Goal: Task Accomplishment & Management: Complete application form

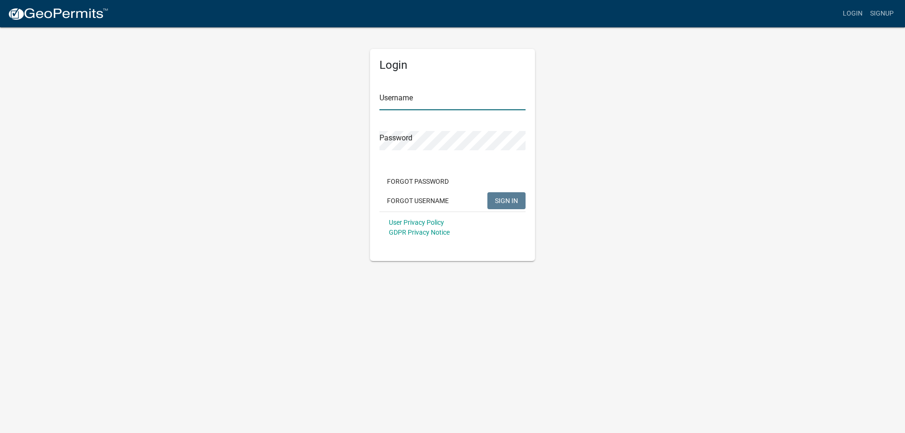
type input "bjennings"
click at [518, 200] on button "SIGN IN" at bounding box center [506, 200] width 38 height 17
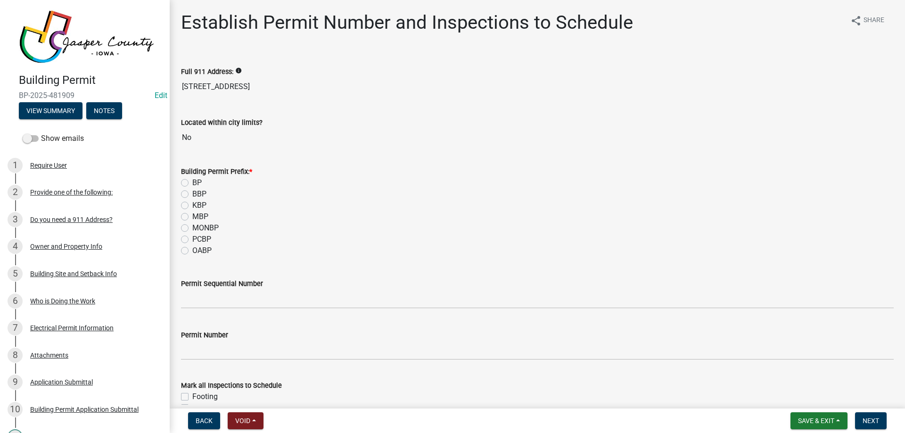
click at [192, 182] on label "BP" at bounding box center [196, 182] width 9 height 11
click at [192, 182] on input "BP" at bounding box center [195, 180] width 6 height 6
radio input "true"
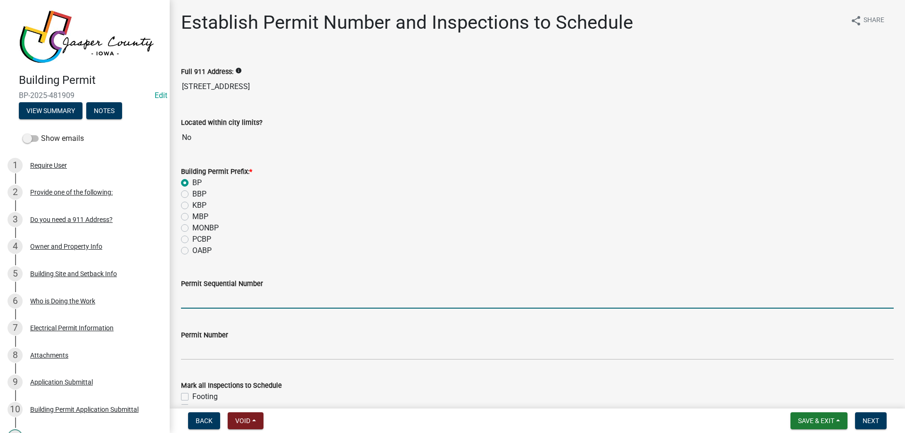
click at [274, 300] on input "Permit Sequential Number" at bounding box center [537, 298] width 713 height 19
click at [188, 290] on input "Permit Sequential Number" at bounding box center [537, 298] width 713 height 19
type input "144"
click at [304, 239] on div "PCBP" at bounding box center [537, 239] width 713 height 11
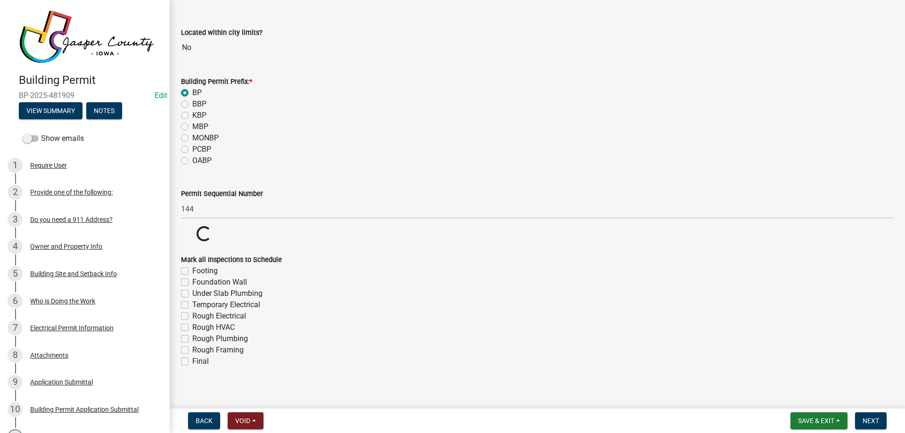
scroll to position [98, 0]
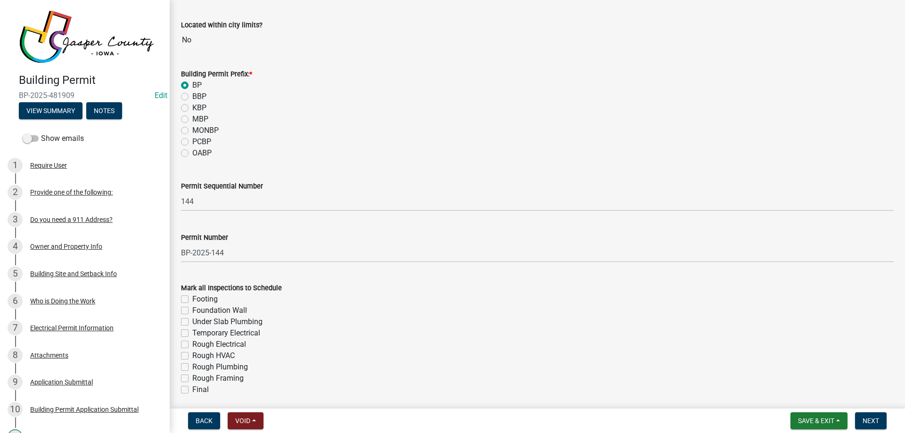
click at [192, 392] on label "Final" at bounding box center [200, 389] width 16 height 11
click at [192, 390] on input "Final" at bounding box center [195, 387] width 6 height 6
checkbox input "true"
checkbox input "false"
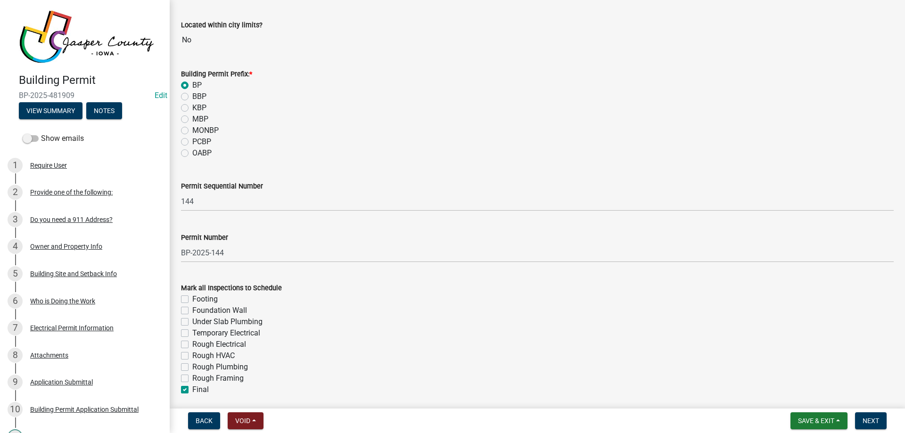
checkbox input "false"
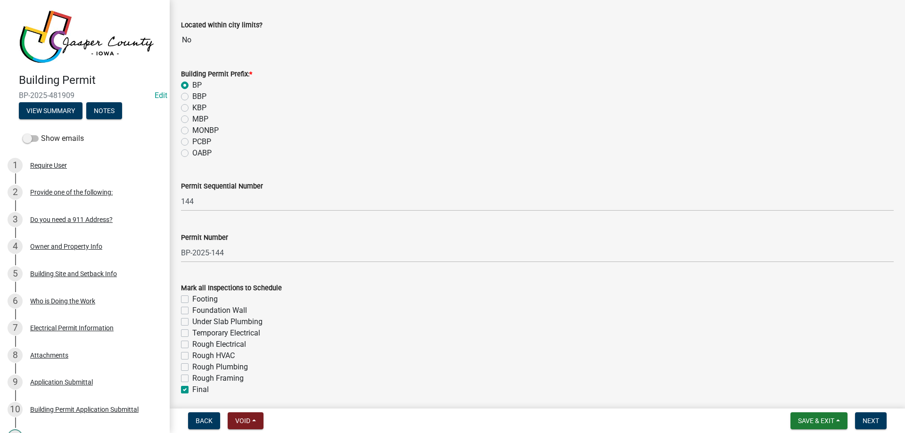
checkbox input "false"
checkbox input "true"
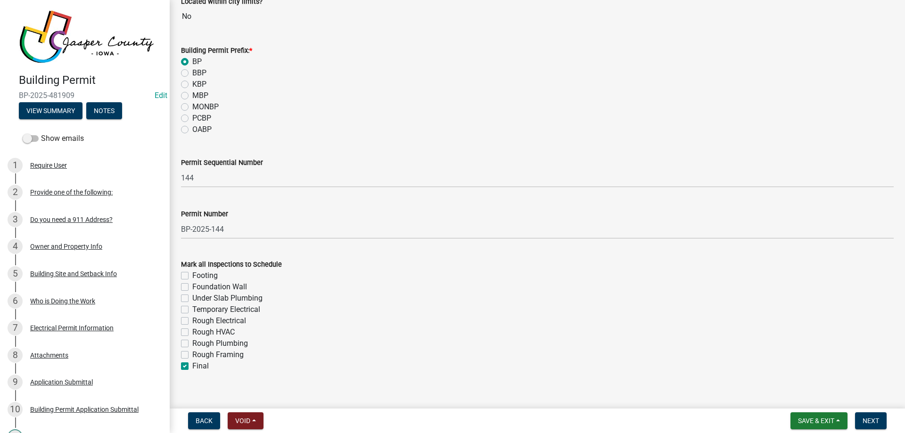
scroll to position [133, 0]
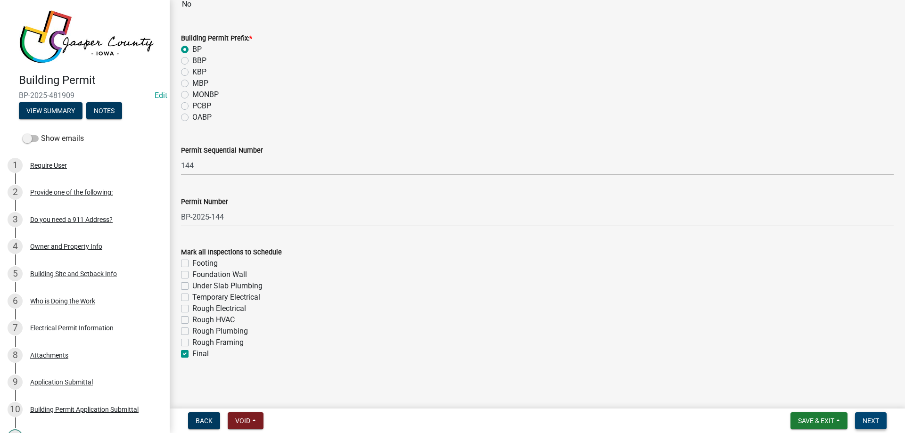
click at [878, 420] on span "Next" at bounding box center [871, 421] width 16 height 8
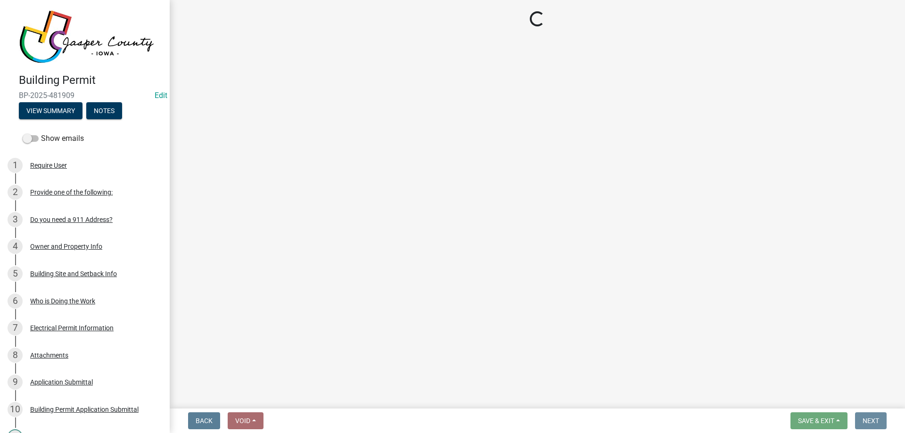
scroll to position [0, 0]
click at [157, 94] on link "Edit" at bounding box center [161, 95] width 13 height 9
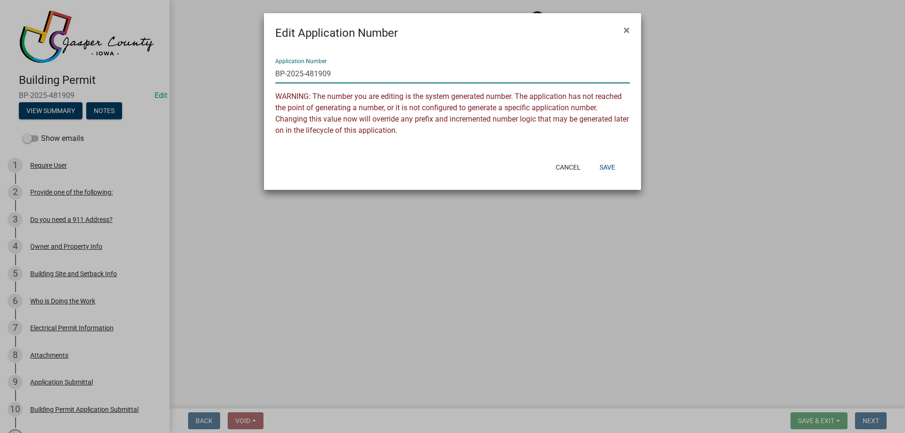
drag, startPoint x: 307, startPoint y: 74, endPoint x: 435, endPoint y: 72, distance: 127.3
click at [432, 72] on input "BP-2025-481909" at bounding box center [452, 73] width 354 height 19
type input "BP-2025-144"
click at [609, 167] on button "Save" at bounding box center [607, 167] width 31 height 17
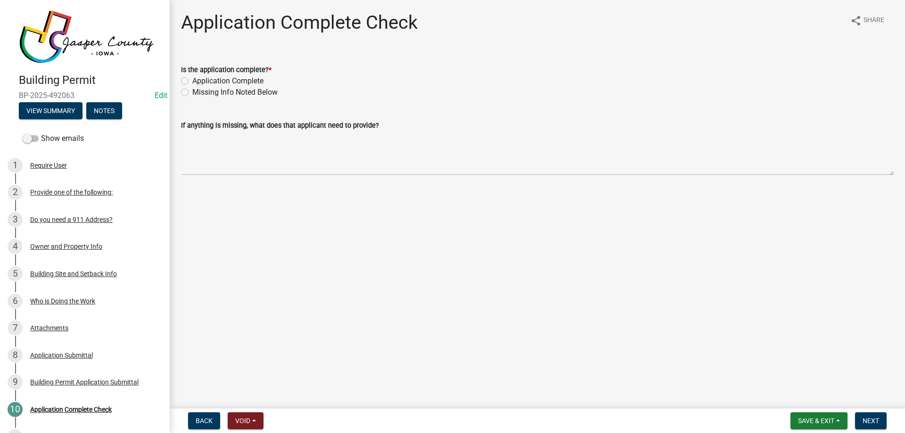
click at [241, 83] on label "Application Complete" at bounding box center [227, 80] width 71 height 11
click at [198, 82] on input "Application Complete" at bounding box center [195, 78] width 6 height 6
radio input "true"
click at [872, 423] on span "Next" at bounding box center [871, 421] width 16 height 8
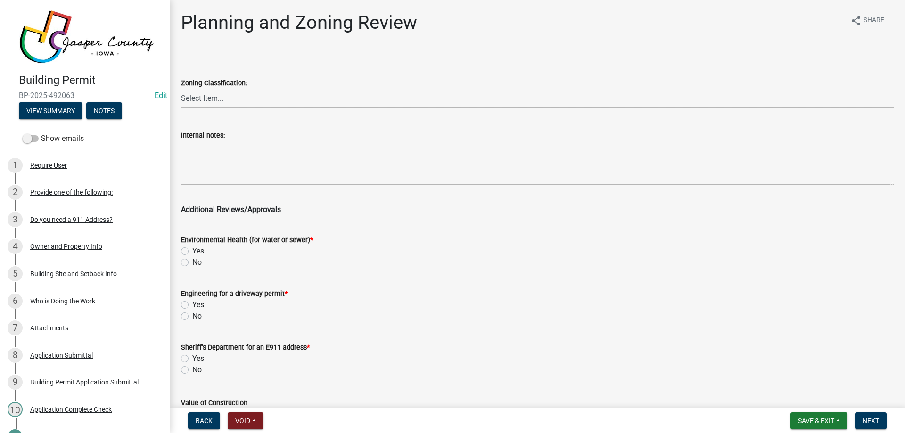
click at [249, 99] on select "Select Item... A RR-5 RR-1 R-1 POS UC/MHP C I FO WHPO AO PUD Incorporated City" at bounding box center [537, 98] width 713 height 19
click at [181, 89] on select "Select Item... A RR-5 RR-1 R-1 POS UC/MHP C I FO WHPO AO PUD Incorporated City" at bounding box center [537, 98] width 713 height 19
select select "dae2cbe3-7a61-4f95-b554-aabafbeeeba9"
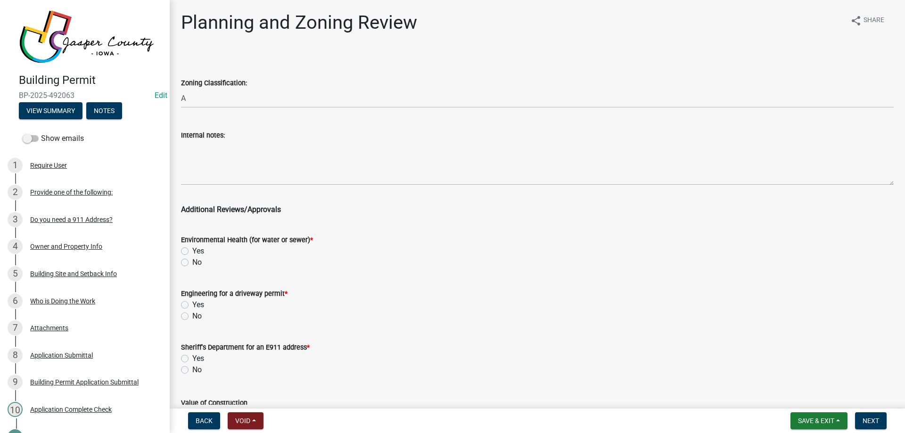
click at [192, 263] on label "No" at bounding box center [196, 262] width 9 height 11
click at [192, 263] on input "No" at bounding box center [195, 260] width 6 height 6
radio input "true"
drag, startPoint x: 184, startPoint y: 316, endPoint x: 180, endPoint y: 371, distance: 54.9
click at [184, 320] on div "No" at bounding box center [537, 316] width 713 height 11
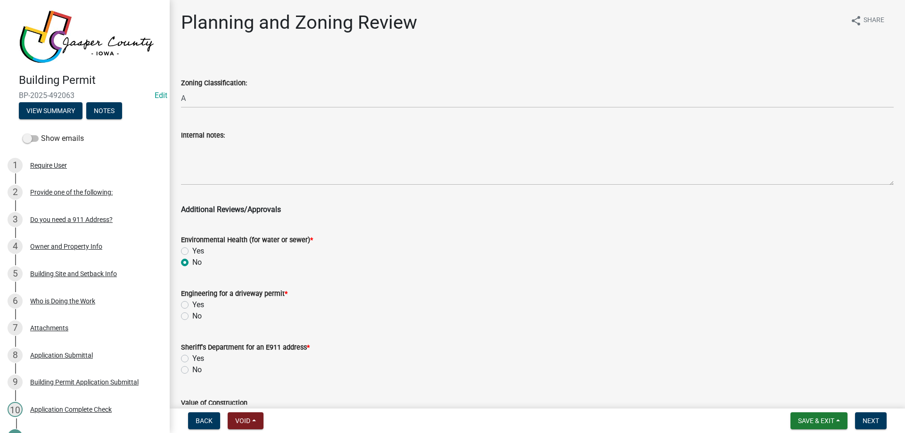
click at [192, 368] on label "No" at bounding box center [196, 369] width 9 height 11
click at [192, 368] on input "No" at bounding box center [195, 367] width 6 height 6
radio input "true"
click at [187, 321] on div "No" at bounding box center [537, 316] width 713 height 11
click at [192, 318] on label "No" at bounding box center [196, 316] width 9 height 11
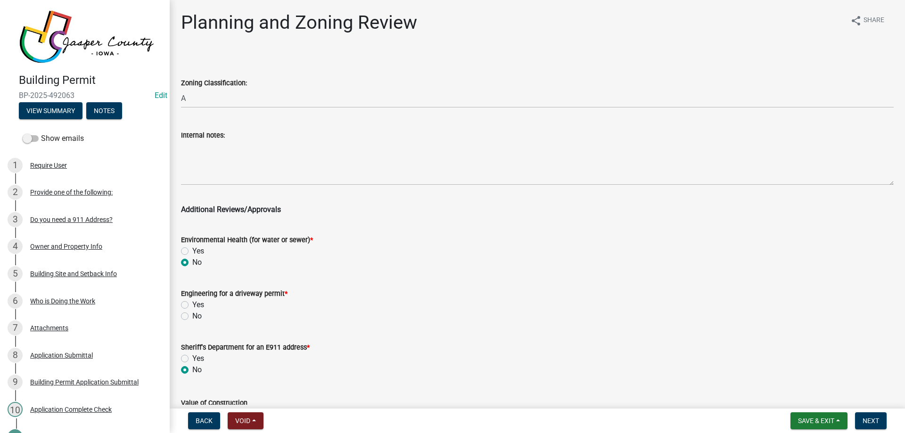
click at [192, 317] on input "No" at bounding box center [195, 314] width 6 height 6
radio input "true"
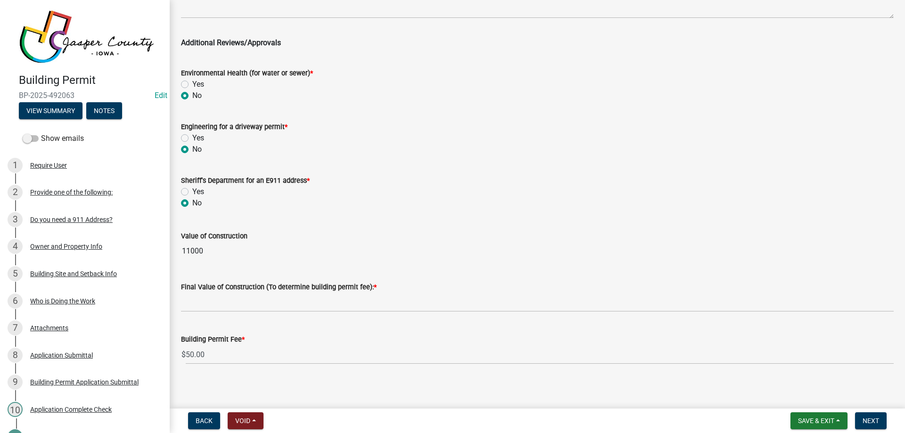
scroll to position [172, 0]
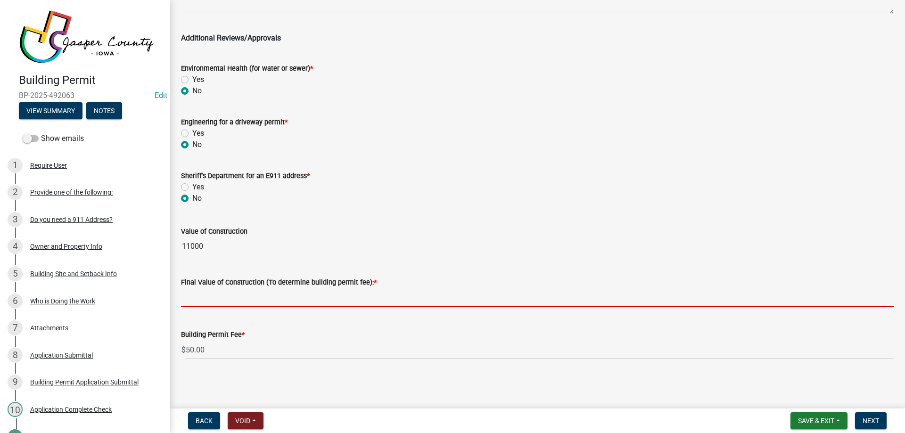
click at [230, 302] on input "text" at bounding box center [537, 297] width 713 height 19
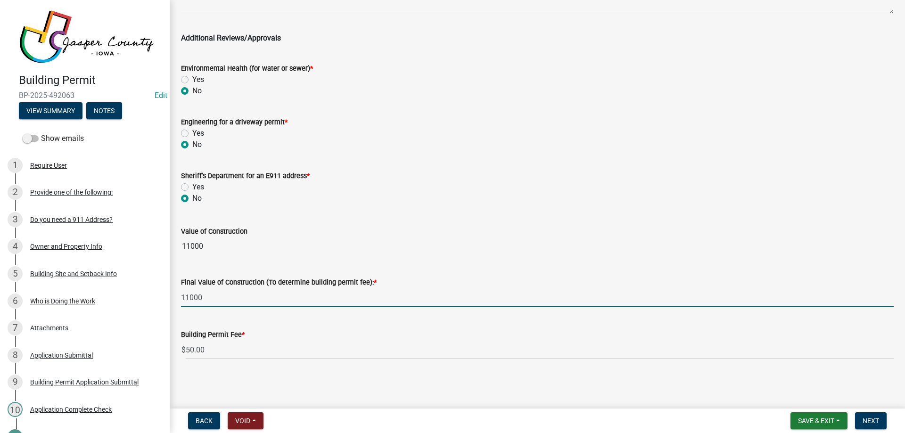
type input "11000"
click at [521, 145] on form "Engineering for a driveway permit * Yes No" at bounding box center [537, 127] width 713 height 45
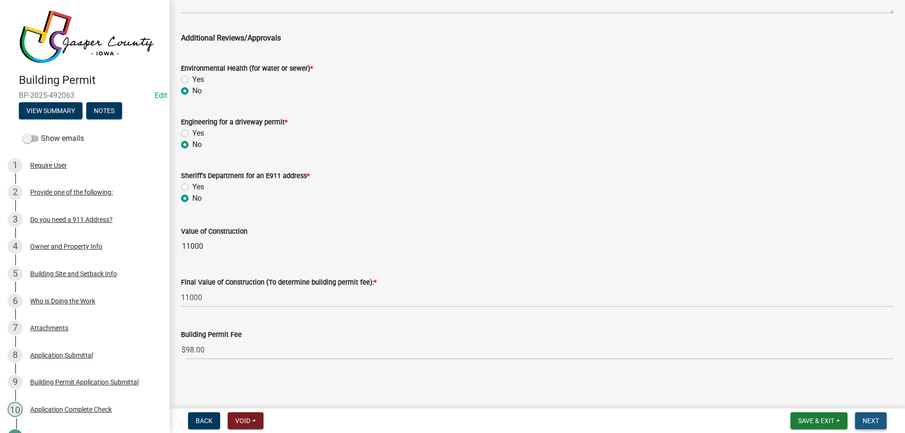
click at [878, 419] on span "Next" at bounding box center [871, 421] width 16 height 8
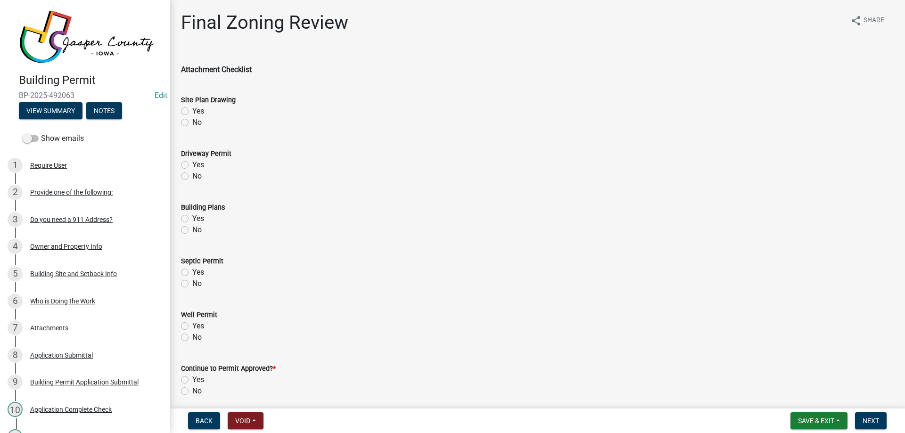
drag, startPoint x: 185, startPoint y: 121, endPoint x: 188, endPoint y: 145, distance: 24.2
click at [192, 121] on label "No" at bounding box center [196, 122] width 9 height 11
click at [192, 121] on input "No" at bounding box center [195, 120] width 6 height 6
radio input "true"
click at [192, 176] on label "No" at bounding box center [196, 176] width 9 height 11
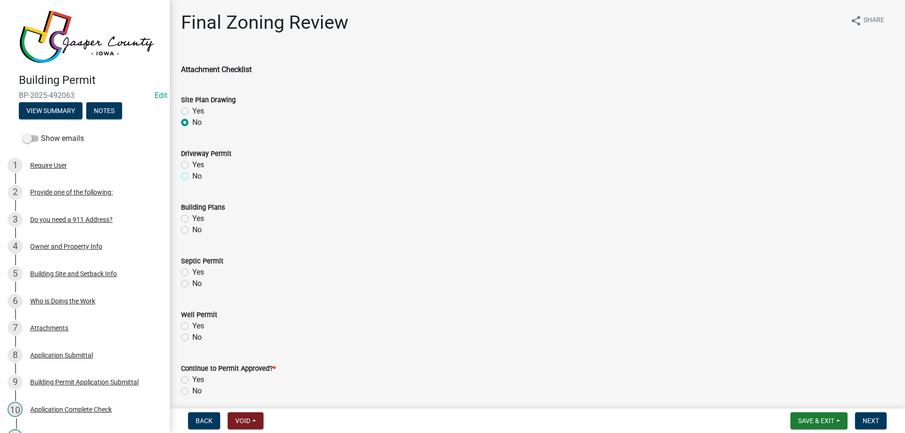
click at [192, 176] on input "No" at bounding box center [195, 174] width 6 height 6
radio input "true"
click at [192, 232] on label "No" at bounding box center [196, 229] width 9 height 11
click at [192, 230] on input "No" at bounding box center [195, 227] width 6 height 6
radio input "true"
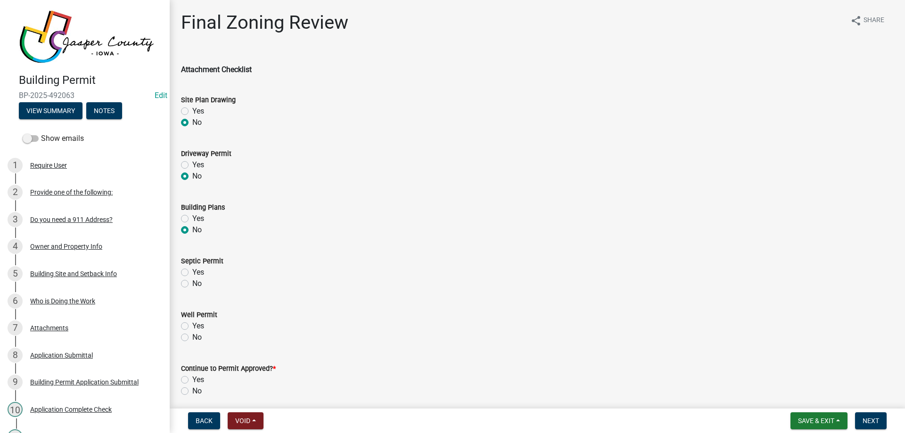
click at [192, 287] on label "No" at bounding box center [196, 283] width 9 height 11
click at [192, 284] on input "No" at bounding box center [195, 281] width 6 height 6
radio input "true"
click at [192, 337] on label "No" at bounding box center [196, 337] width 9 height 11
click at [192, 337] on input "No" at bounding box center [195, 335] width 6 height 6
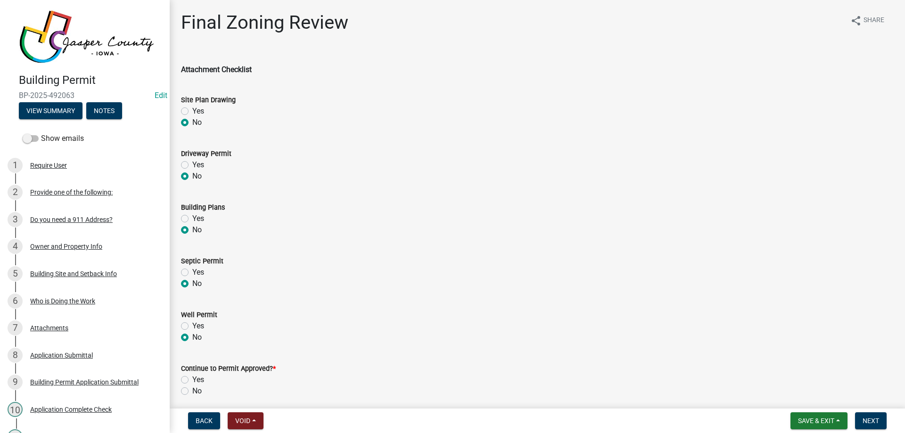
radio input "true"
click at [192, 379] on label "Yes" at bounding box center [198, 379] width 12 height 11
click at [192, 379] on input "Yes" at bounding box center [195, 377] width 6 height 6
radio input "true"
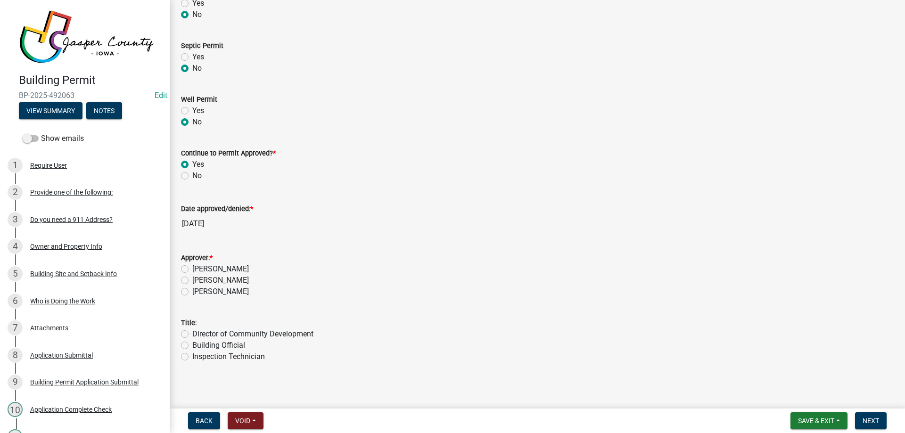
scroll to position [218, 0]
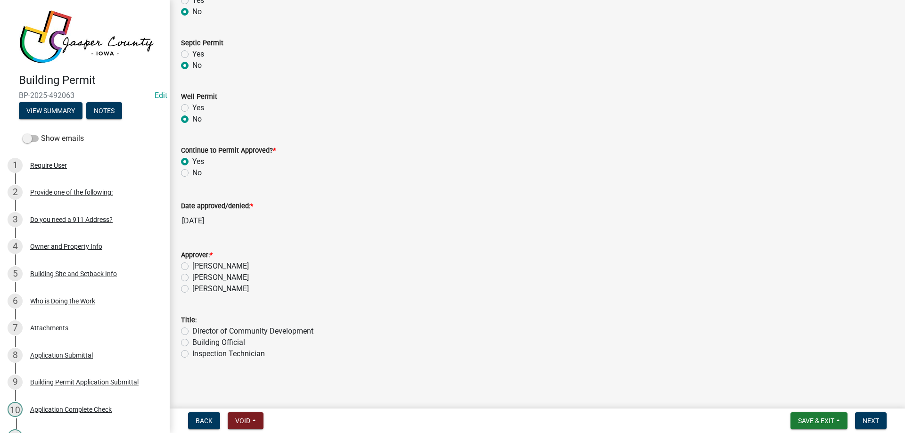
click at [192, 278] on label "Andrew Main" at bounding box center [220, 277] width 57 height 11
click at [192, 278] on input "Andrew Main" at bounding box center [195, 275] width 6 height 6
radio input "true"
click at [192, 340] on label "Building Official" at bounding box center [218, 342] width 53 height 11
click at [192, 340] on input "Building Official" at bounding box center [195, 340] width 6 height 6
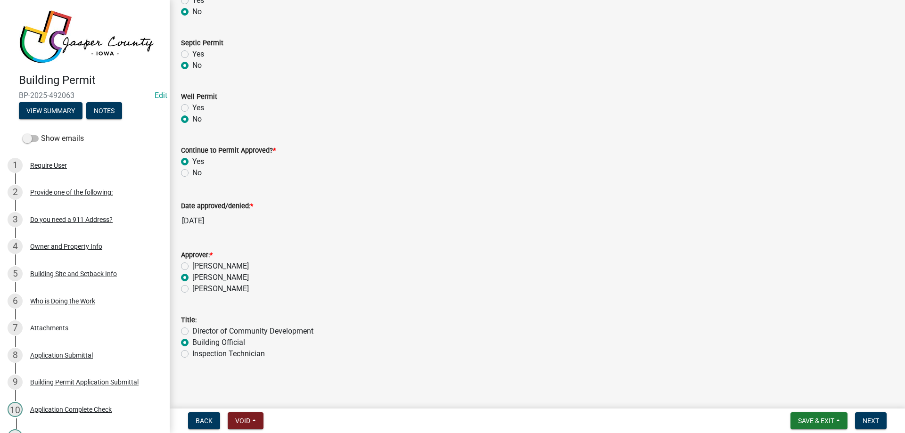
radio input "true"
click at [873, 419] on span "Next" at bounding box center [871, 421] width 16 height 8
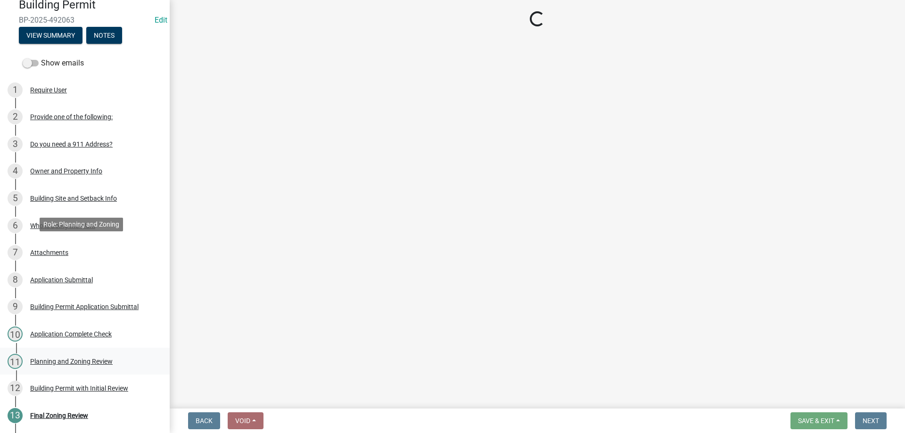
scroll to position [183, 0]
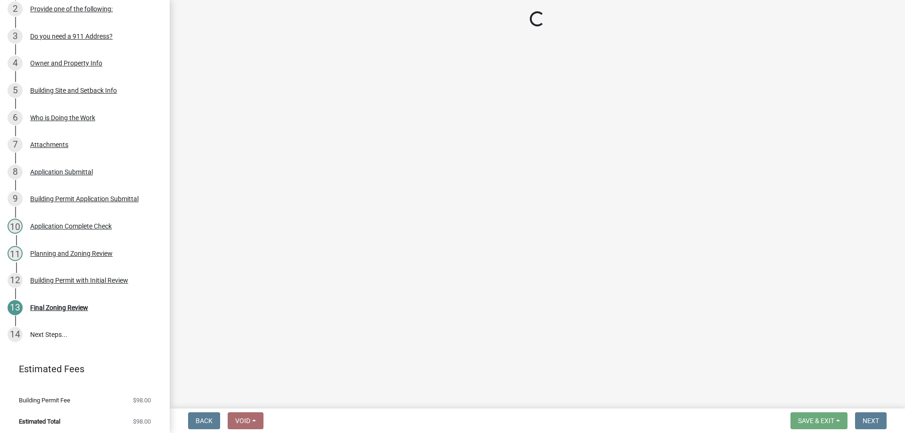
select select "3: 3"
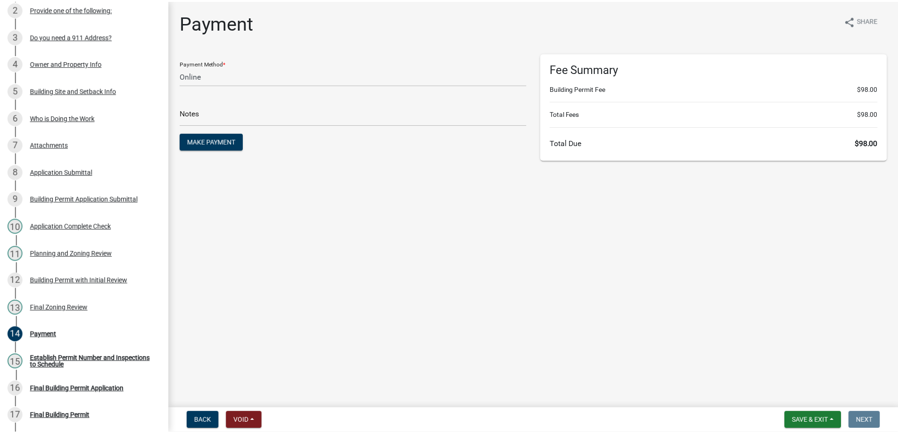
scroll to position [292, 0]
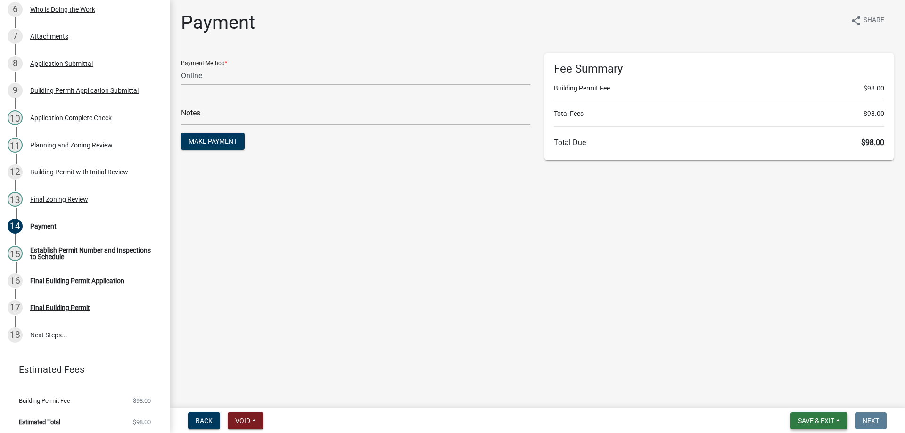
click at [817, 424] on span "Save & Exit" at bounding box center [816, 421] width 36 height 8
click at [812, 395] on button "Save & Exit" at bounding box center [809, 396] width 75 height 23
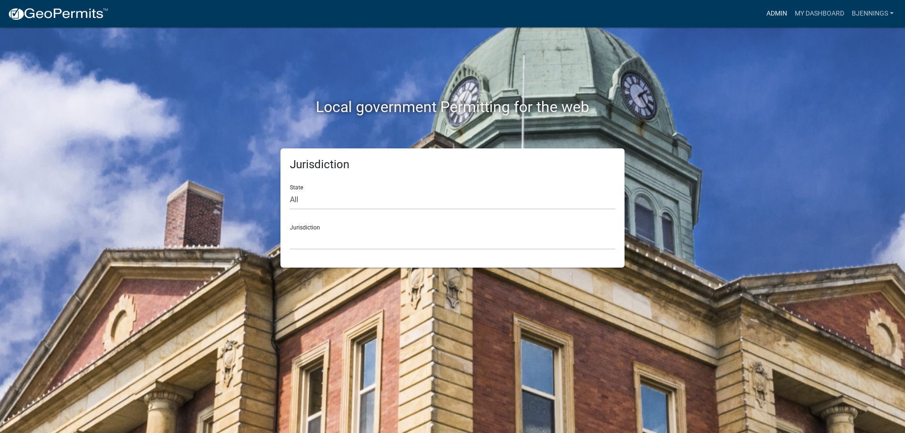
click at [776, 8] on link "Admin" at bounding box center [777, 14] width 28 height 18
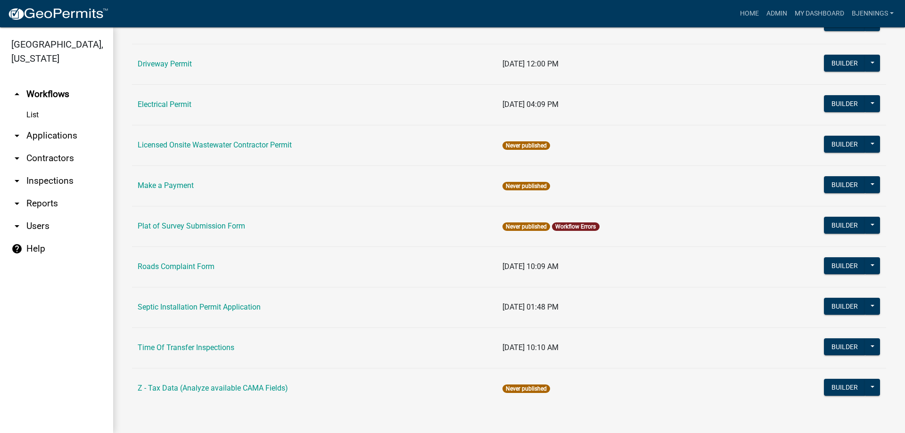
scroll to position [202, 0]
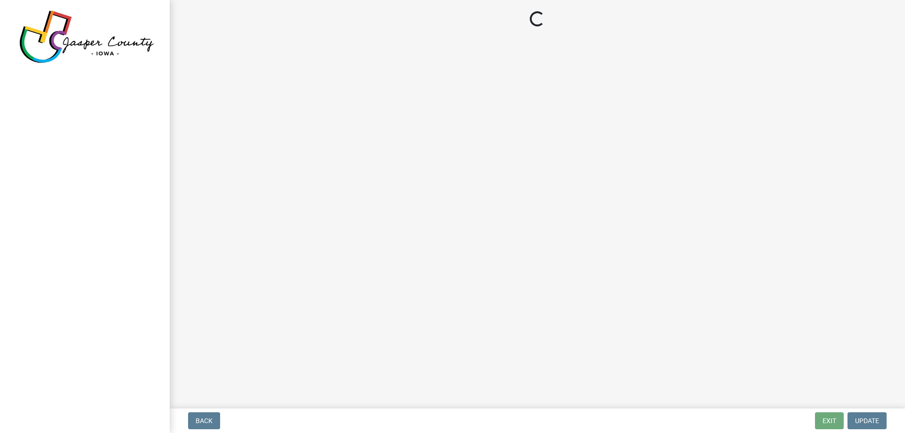
select select "3: 3"
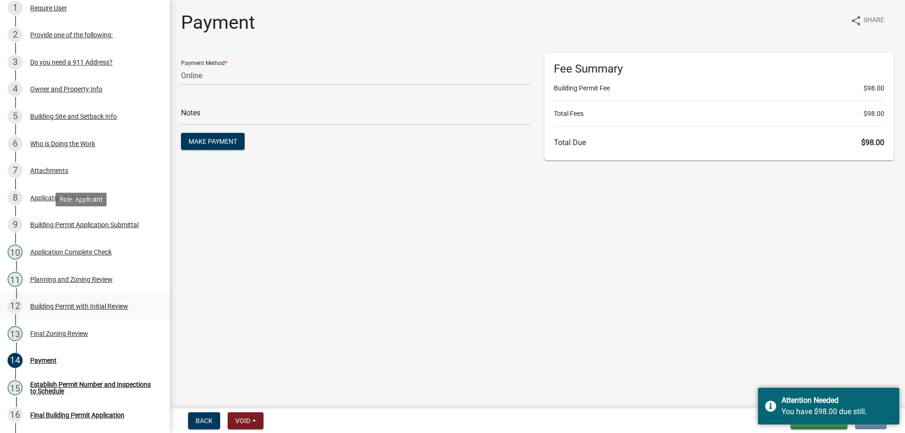
scroll to position [236, 0]
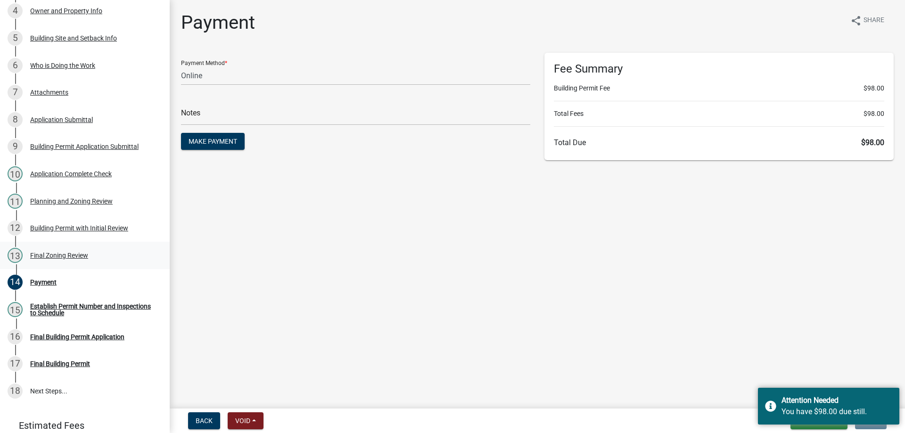
click at [35, 248] on div "13 Final Zoning Review" at bounding box center [81, 255] width 147 height 15
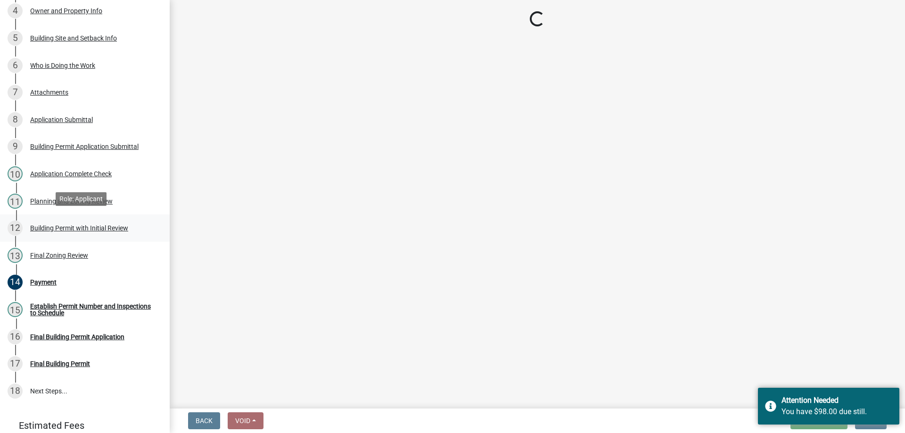
click at [47, 227] on div "Building Permit with Initial Review" at bounding box center [79, 228] width 98 height 7
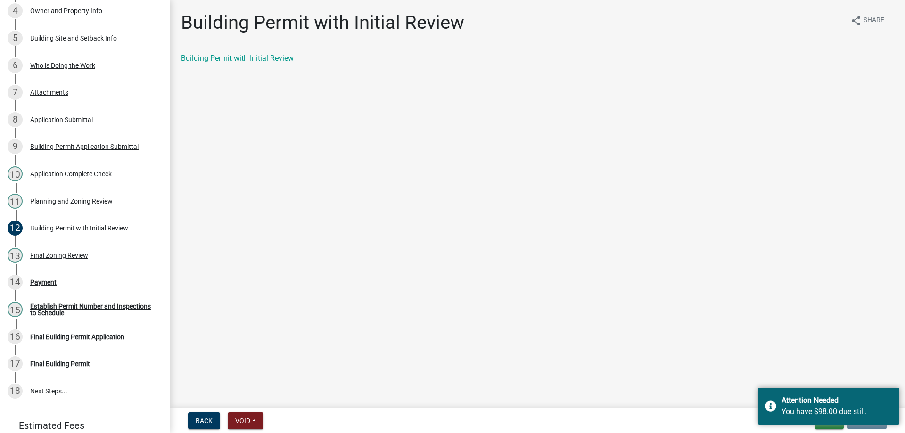
scroll to position [0, 0]
click at [46, 198] on div "Planning and Zoning Review" at bounding box center [71, 201] width 82 height 7
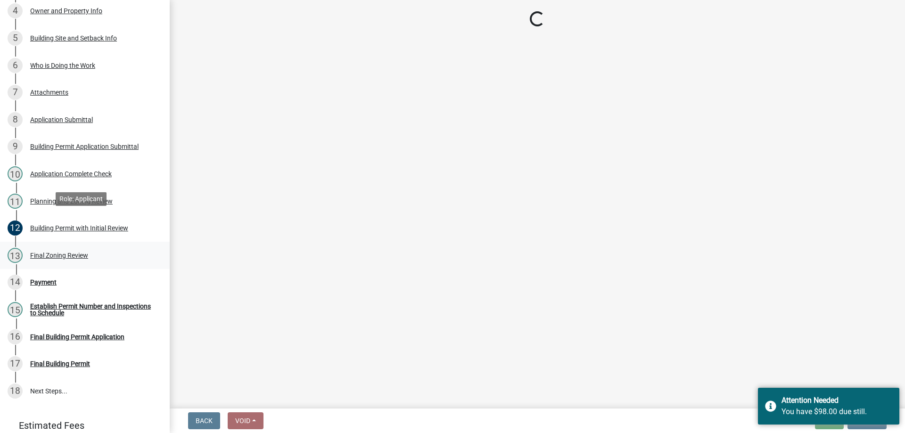
select select "dae2cbe3-7a61-4f95-b554-aabafbeeeba9"
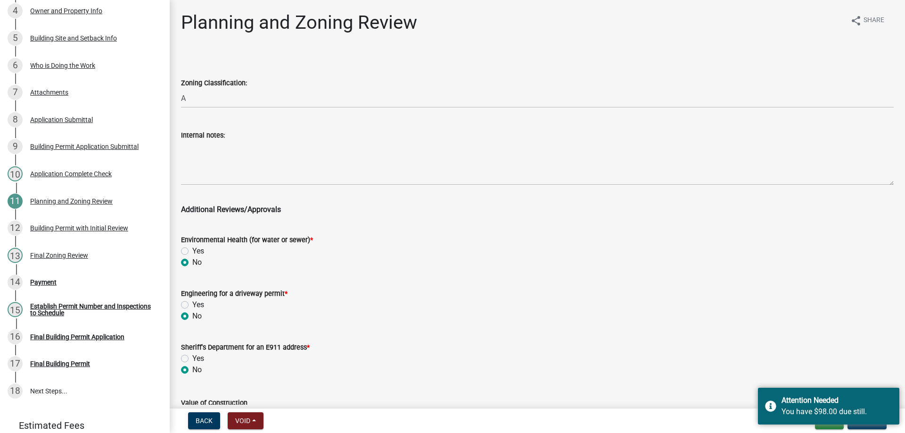
scroll to position [172, 0]
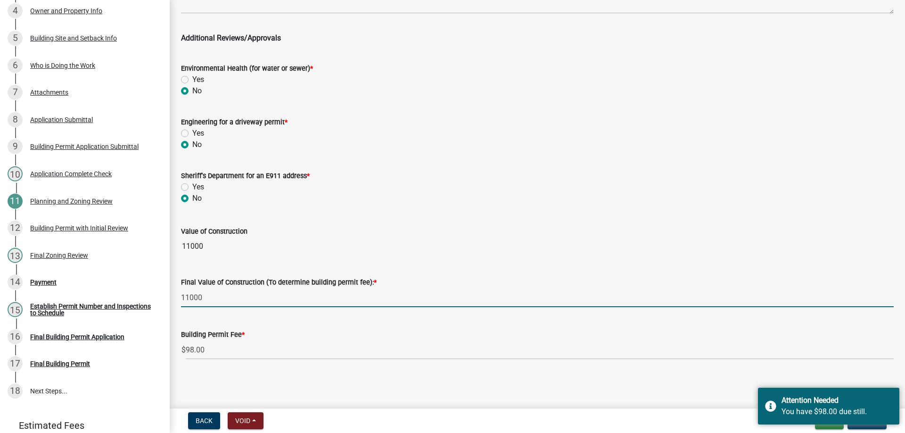
click at [213, 299] on input "11000" at bounding box center [537, 297] width 713 height 19
type input "1100"
click at [808, 397] on div "Attention Needed" at bounding box center [836, 400] width 111 height 11
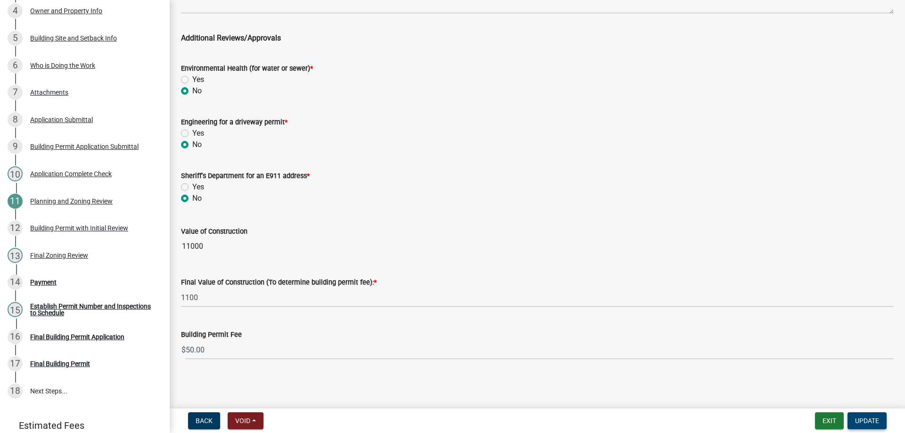
click at [876, 419] on span "Update" at bounding box center [867, 421] width 24 height 8
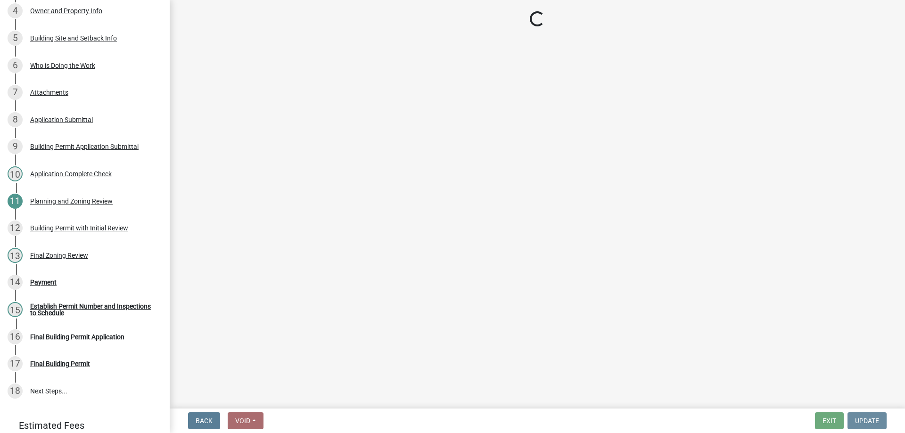
scroll to position [0, 0]
select select "3: 3"
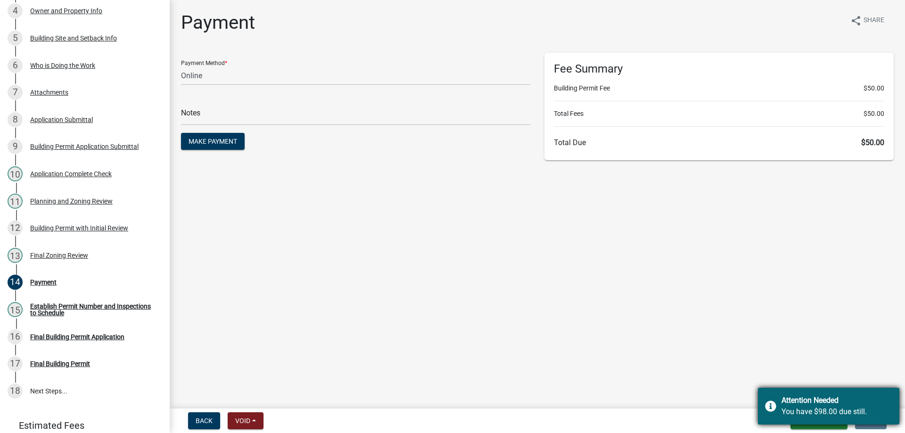
click at [838, 398] on div "Attention Needed" at bounding box center [836, 400] width 111 height 11
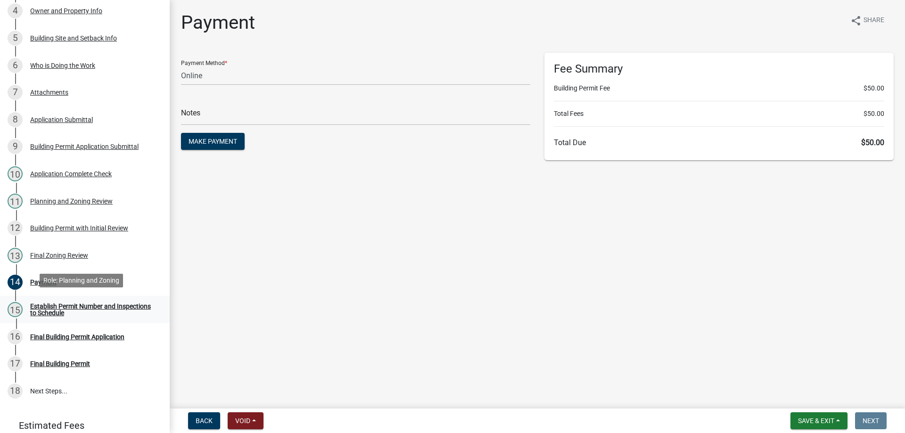
click at [41, 299] on link "15 Establish Permit Number and Inspections to Schedule" at bounding box center [85, 309] width 170 height 27
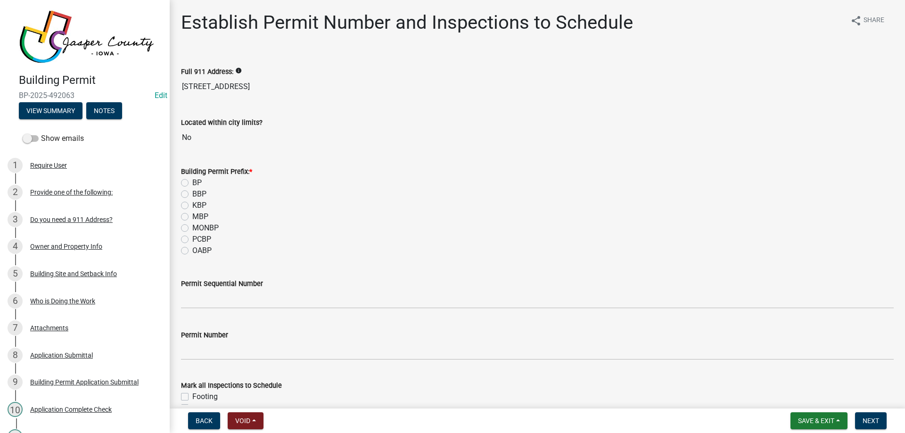
click at [192, 181] on label "BP" at bounding box center [196, 182] width 9 height 11
click at [192, 181] on input "BP" at bounding box center [195, 180] width 6 height 6
radio input "true"
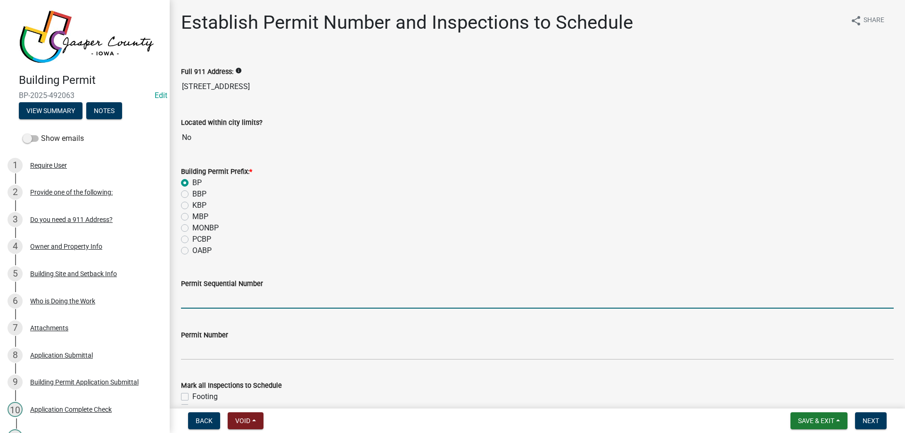
click at [210, 298] on input "Permit Sequential Number" at bounding box center [537, 298] width 713 height 19
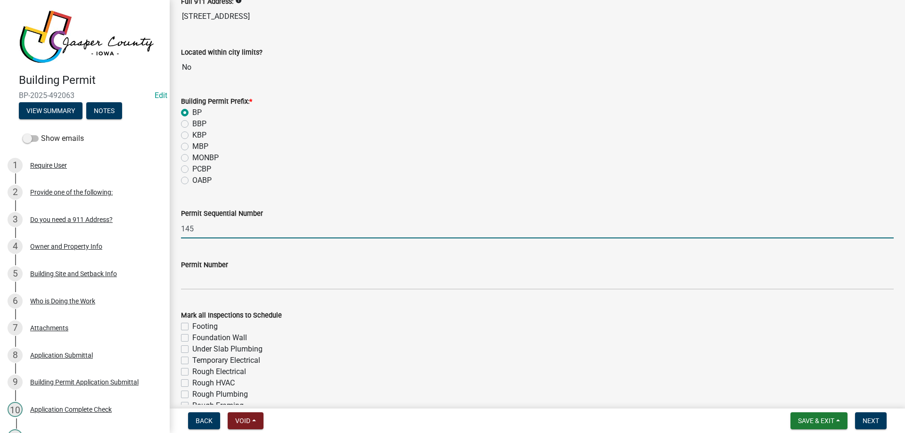
scroll to position [133, 0]
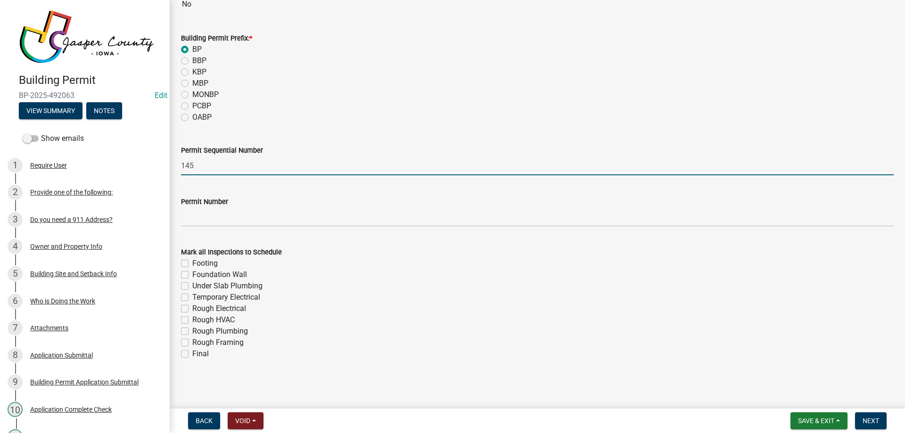
type input "145"
click at [192, 353] on label "Final" at bounding box center [200, 353] width 16 height 11
click at [192, 353] on input "Final" at bounding box center [195, 351] width 6 height 6
checkbox input "true"
checkbox input "false"
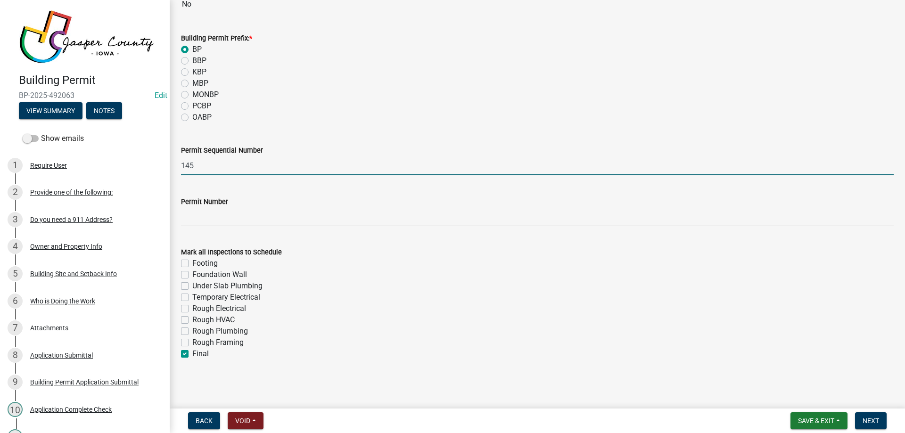
checkbox input "false"
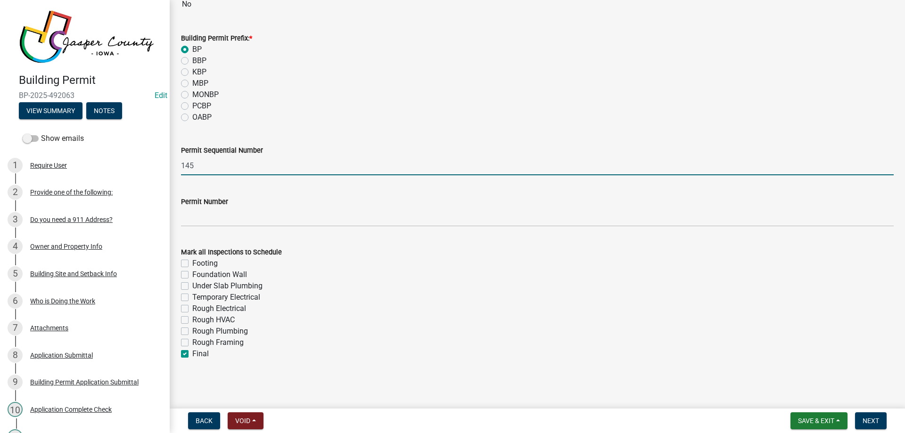
checkbox input "false"
checkbox input "true"
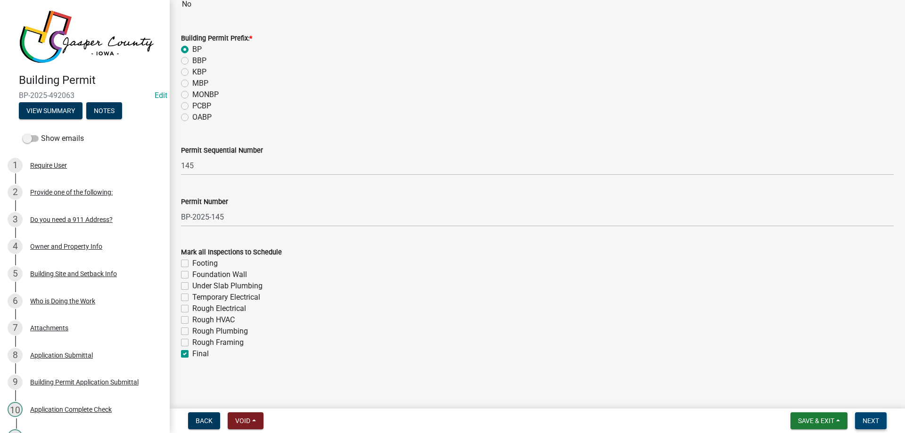
click at [875, 424] on span "Next" at bounding box center [871, 421] width 16 height 8
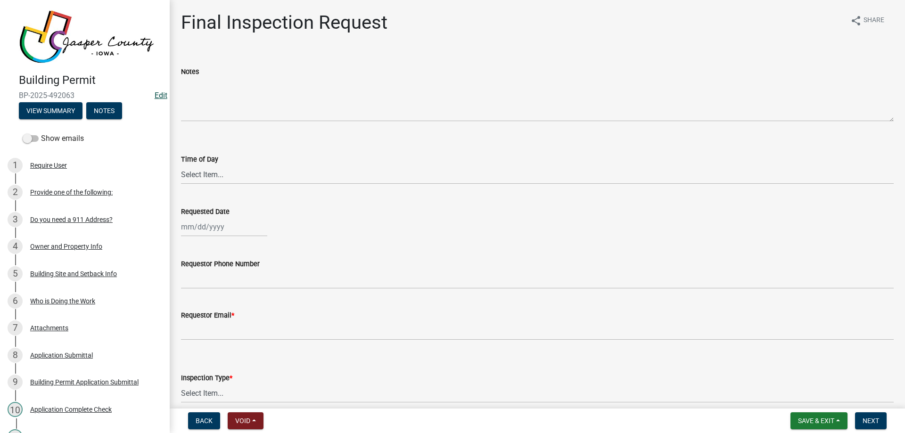
click at [155, 91] on link "Edit" at bounding box center [161, 95] width 13 height 9
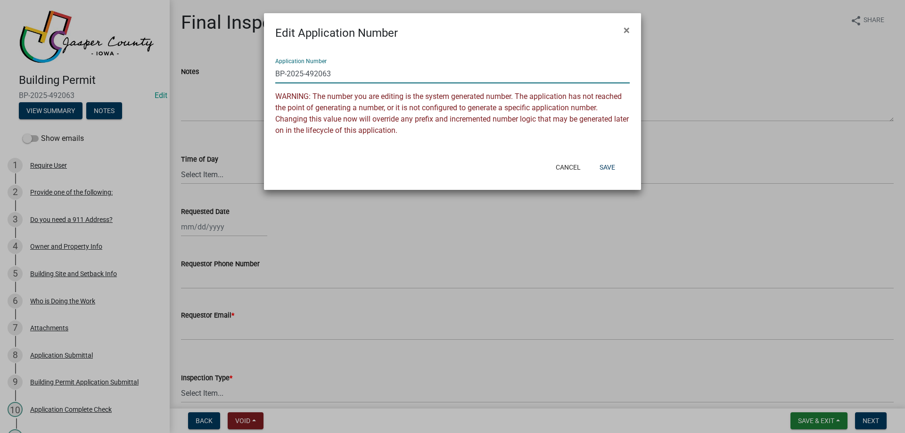
drag, startPoint x: 307, startPoint y: 74, endPoint x: 427, endPoint y: 78, distance: 119.3
click at [410, 77] on input "BP-2025-492063" at bounding box center [452, 73] width 354 height 19
type input "BP-2025-145"
click at [614, 167] on button "Save" at bounding box center [607, 167] width 31 height 17
